Goal: Task Accomplishment & Management: Manage account settings

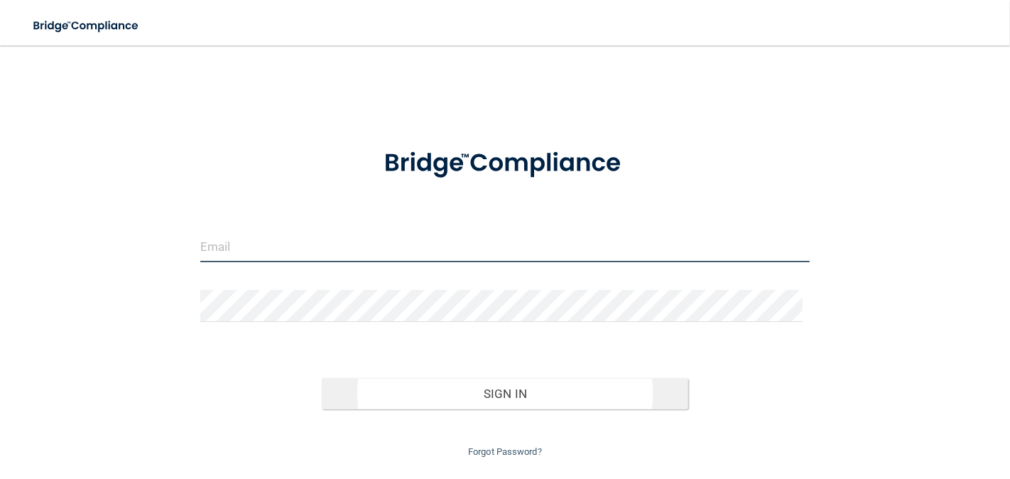
type input "[EMAIL_ADDRESS][DOMAIN_NAME]"
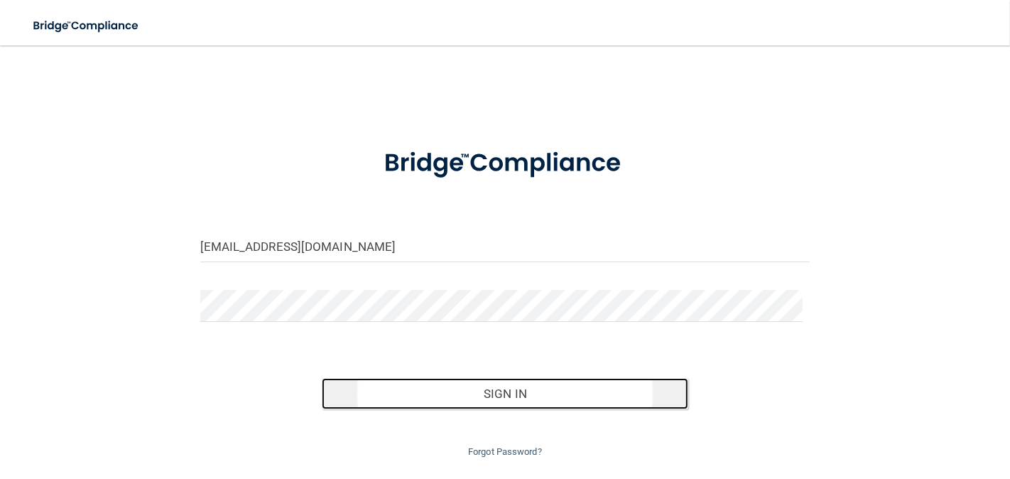
click at [485, 389] on button "Sign In" at bounding box center [505, 393] width 366 height 31
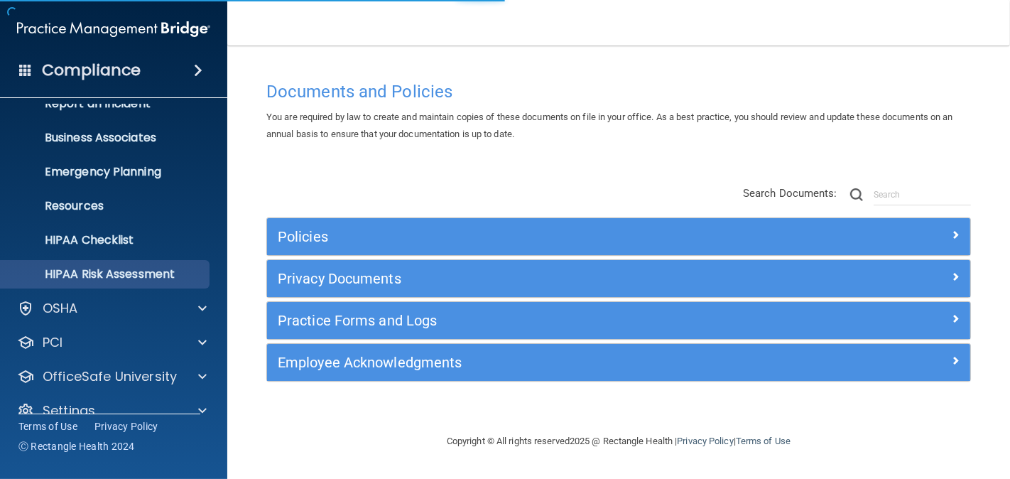
scroll to position [110, 0]
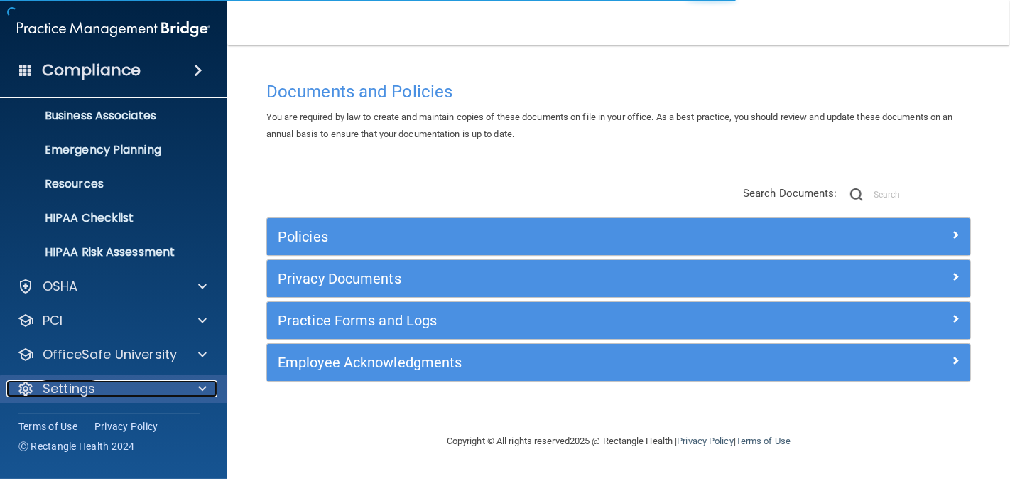
click at [94, 391] on p "Settings" at bounding box center [69, 388] width 53 height 17
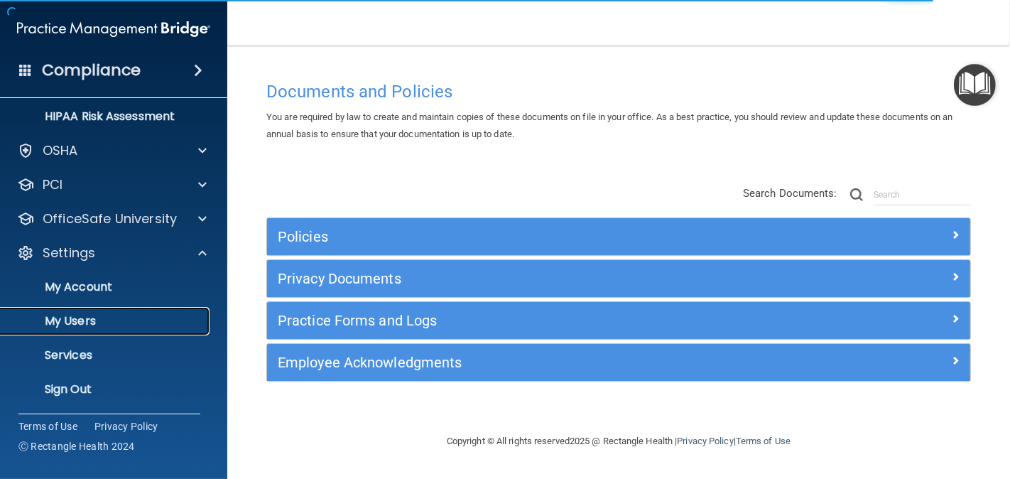
click at [86, 321] on p "My Users" at bounding box center [106, 321] width 194 height 14
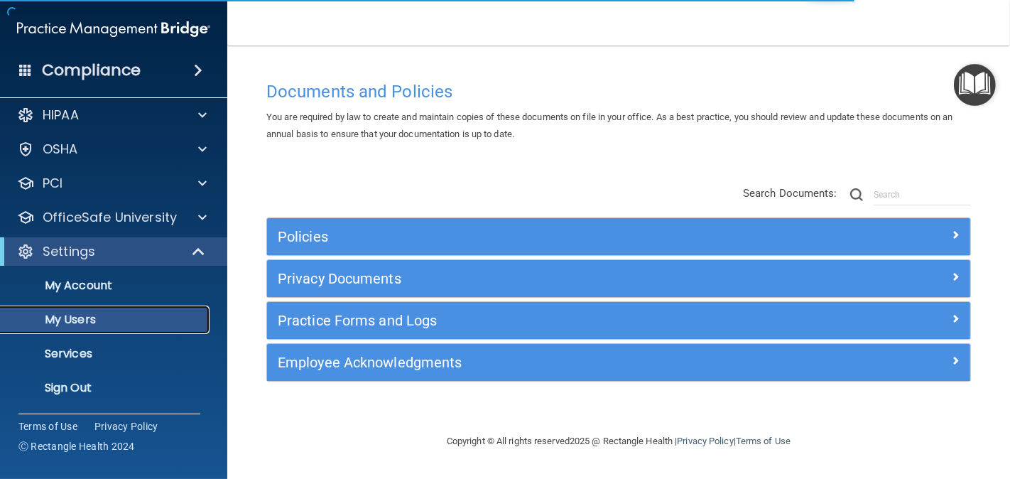
scroll to position [8, 0]
select select "20"
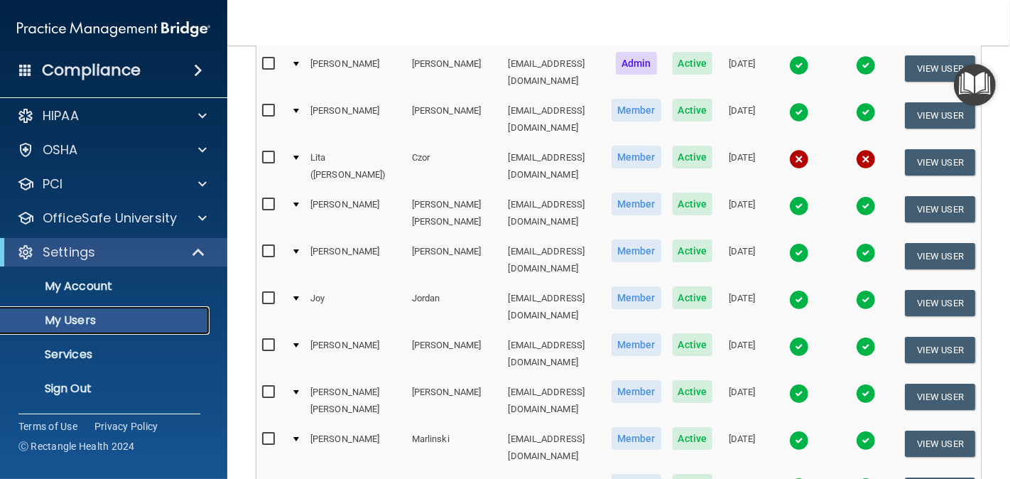
scroll to position [237, 0]
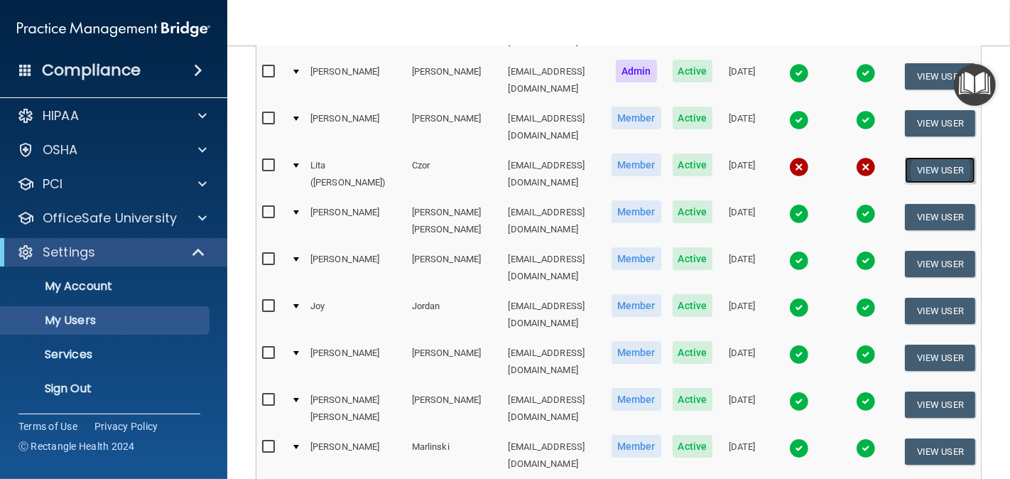
click at [921, 157] on button "View User" at bounding box center [940, 170] width 70 height 26
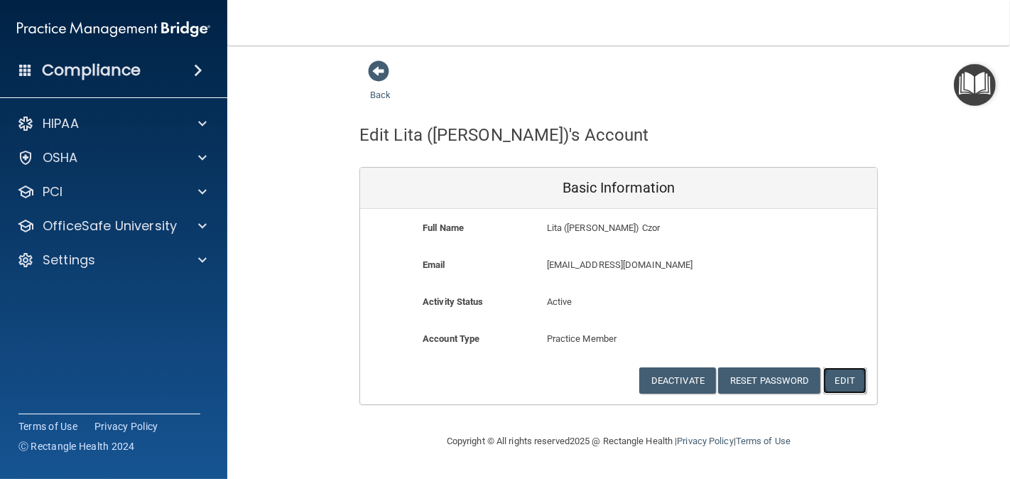
click at [842, 378] on button "Edit" at bounding box center [844, 380] width 43 height 26
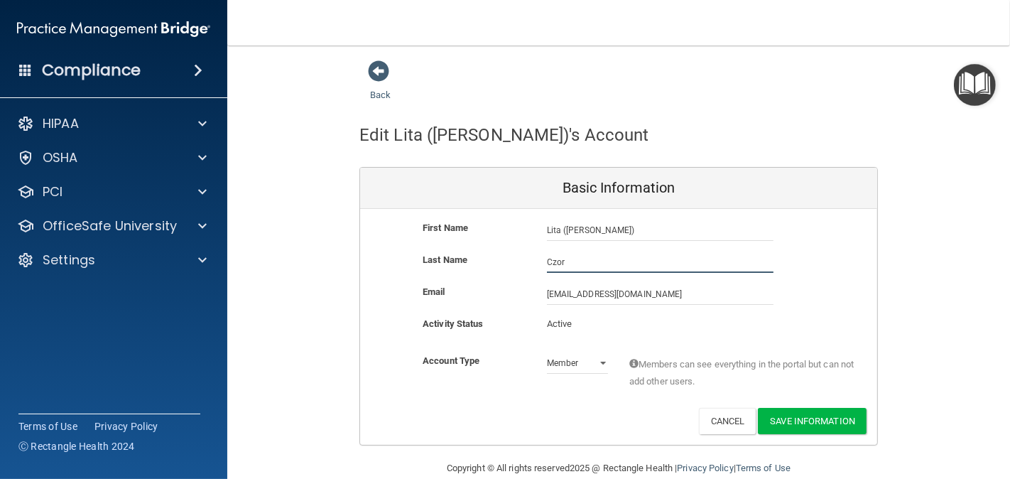
click at [549, 264] on input "Czor" at bounding box center [660, 261] width 227 height 21
type input "Cmor"
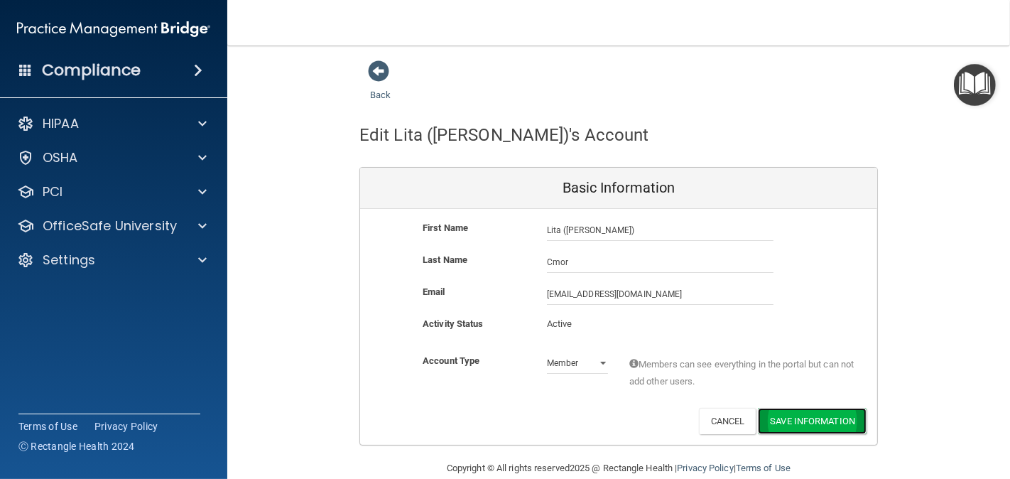
click at [787, 422] on button "Save Information" at bounding box center [812, 421] width 109 height 26
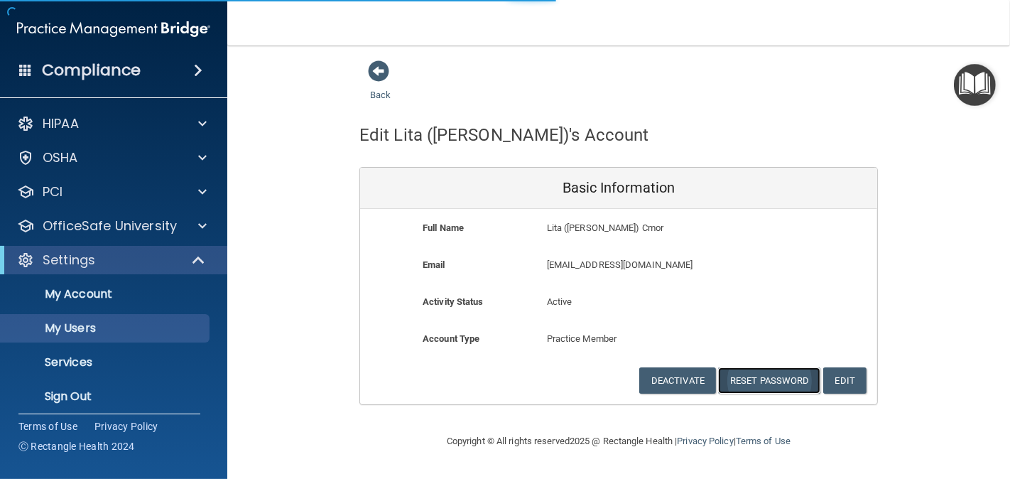
click at [762, 379] on button "Reset Password" at bounding box center [769, 380] width 102 height 26
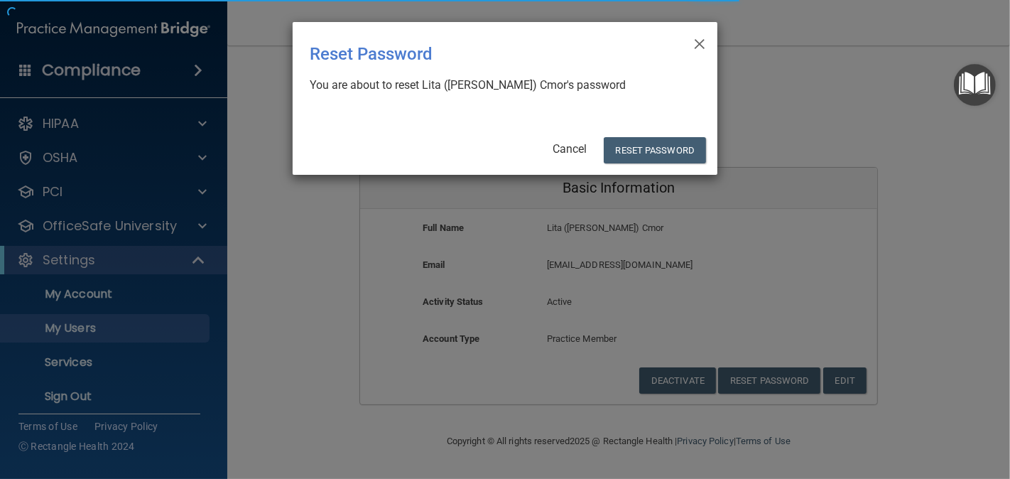
select select "20"
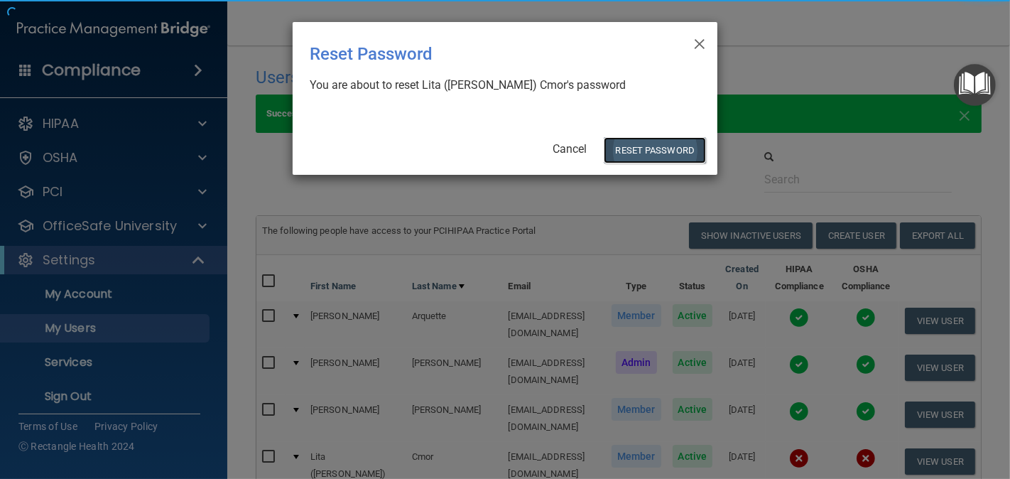
click at [656, 148] on button "Reset Password" at bounding box center [655, 150] width 102 height 26
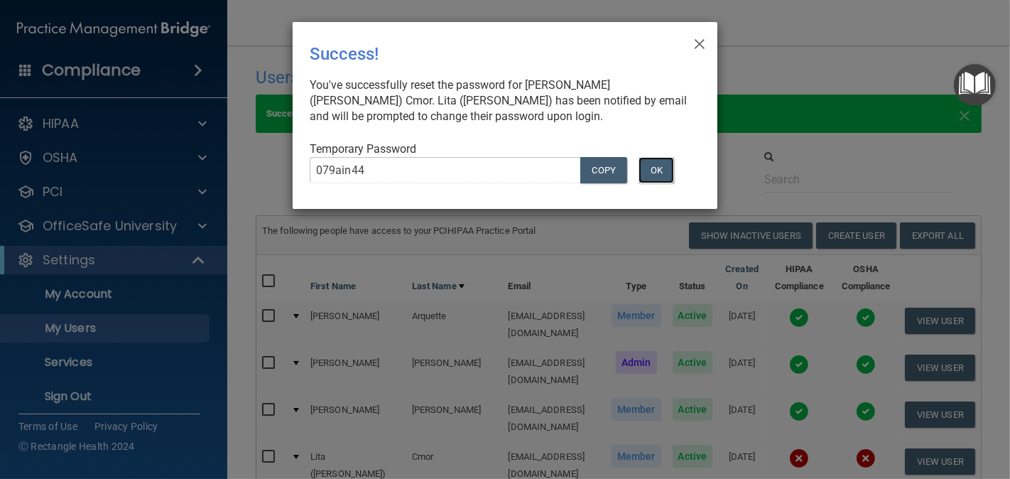
click at [651, 168] on button "OK" at bounding box center [657, 170] width 36 height 26
